Goal: Navigation & Orientation: Go to known website

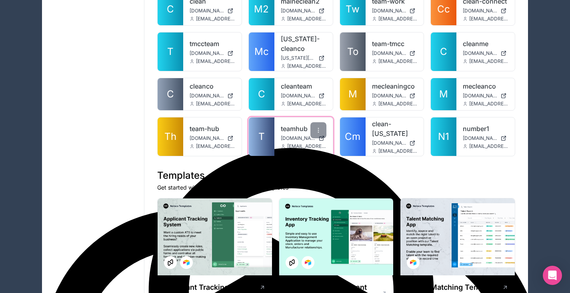
scroll to position [190, 0]
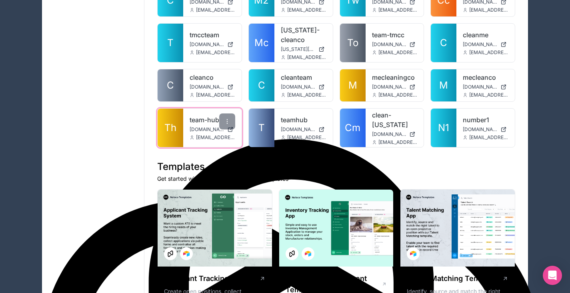
click at [199, 128] on span "[DOMAIN_NAME]" at bounding box center [207, 129] width 34 height 6
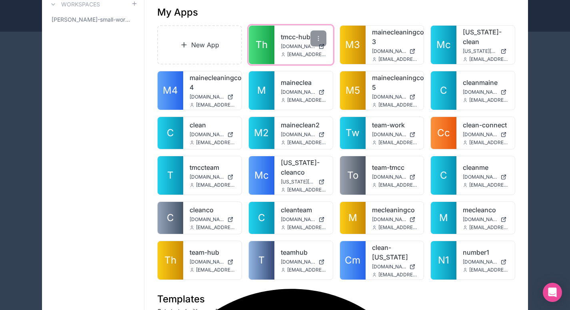
scroll to position [58, 0]
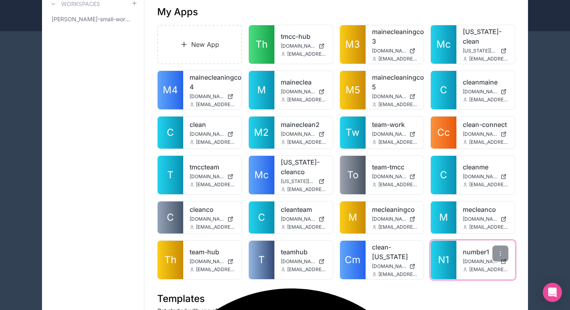
click at [459, 244] on div "number1 [DOMAIN_NAME] [EMAIL_ADDRESS][DOMAIN_NAME]" at bounding box center [486, 260] width 58 height 38
click at [465, 258] on span "[DOMAIN_NAME]" at bounding box center [480, 261] width 34 height 6
